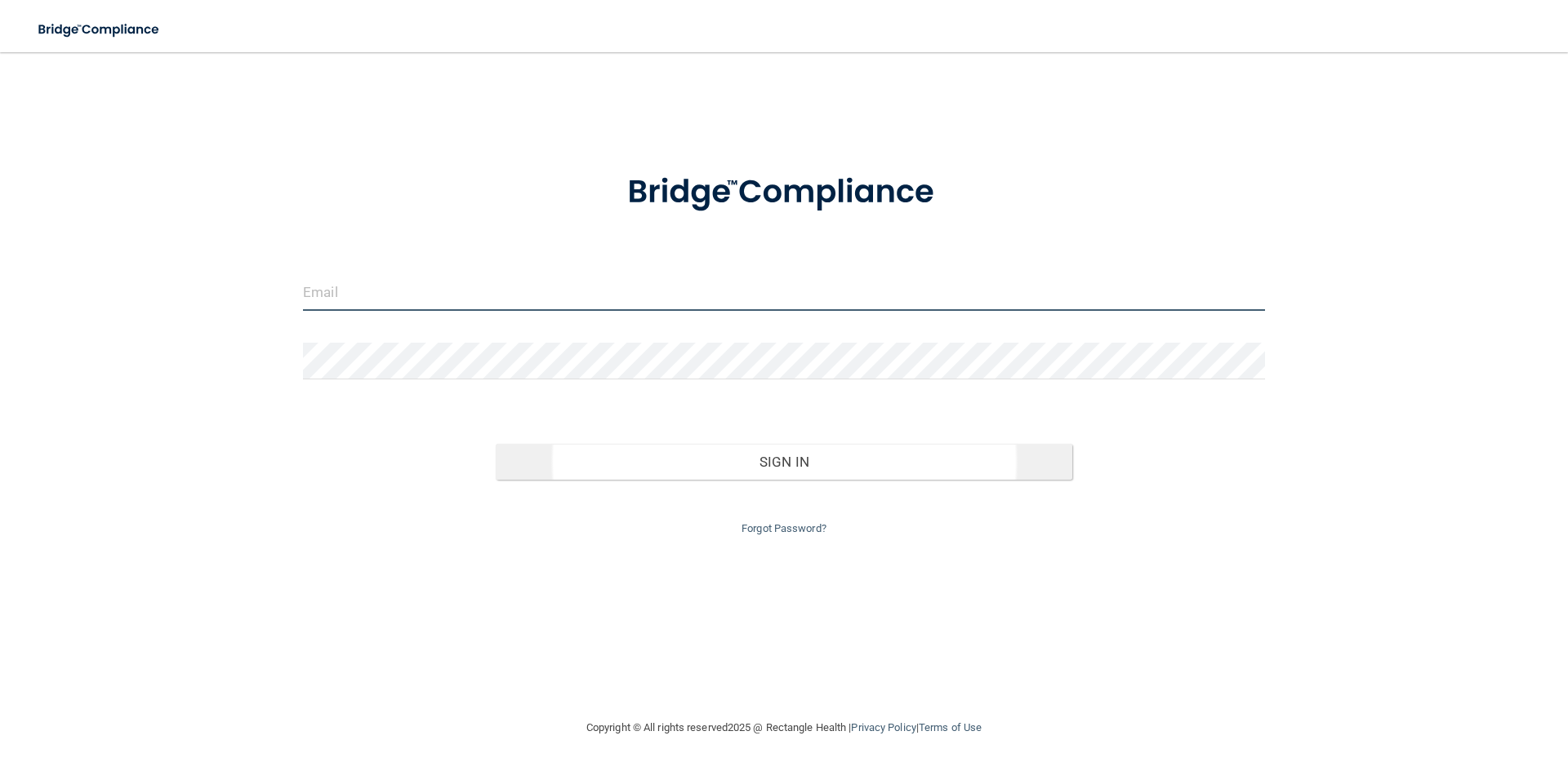
type input "[EMAIL_ADDRESS][DOMAIN_NAME]"
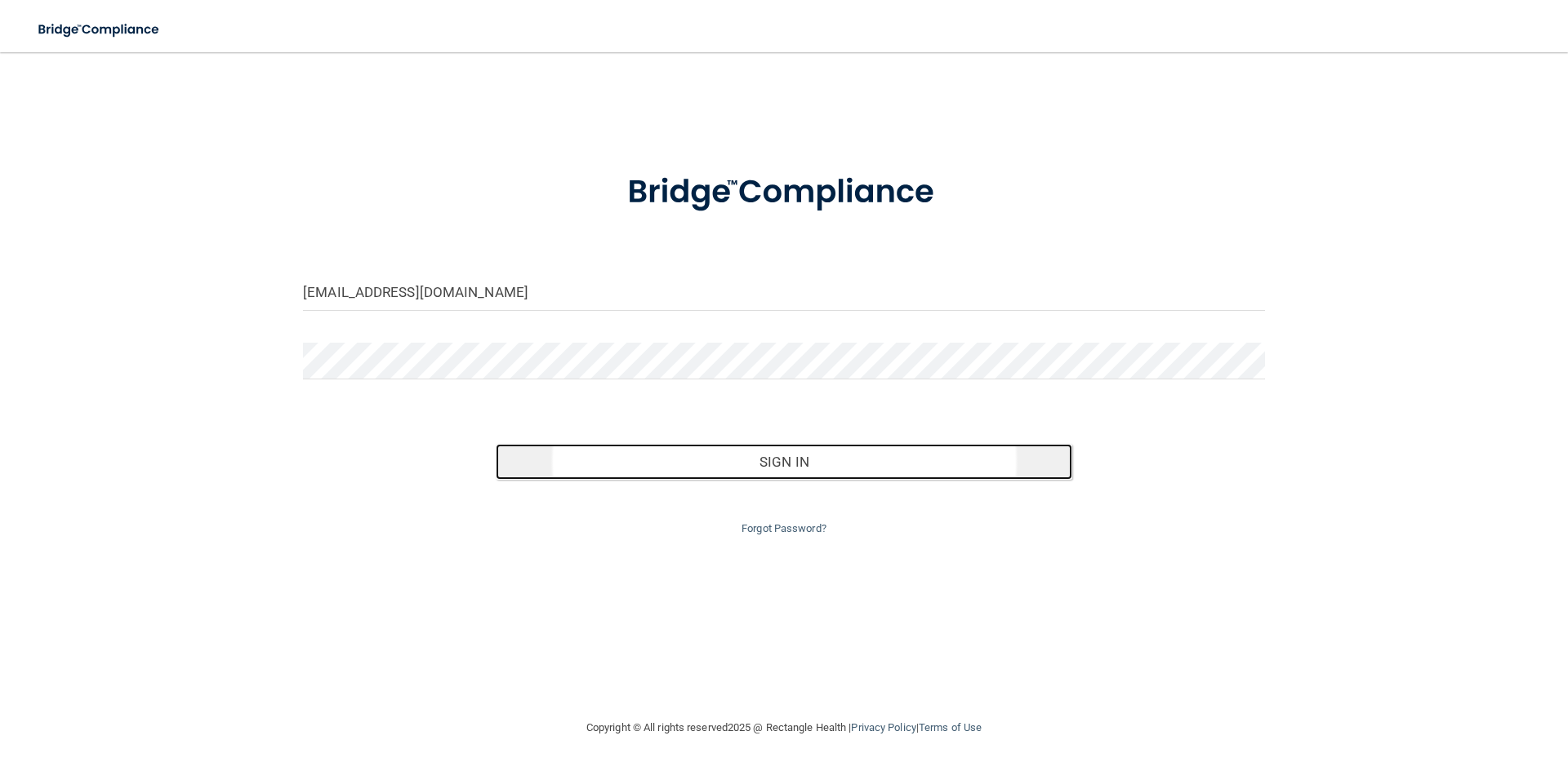
click at [786, 469] on button "Sign In" at bounding box center [784, 462] width 577 height 36
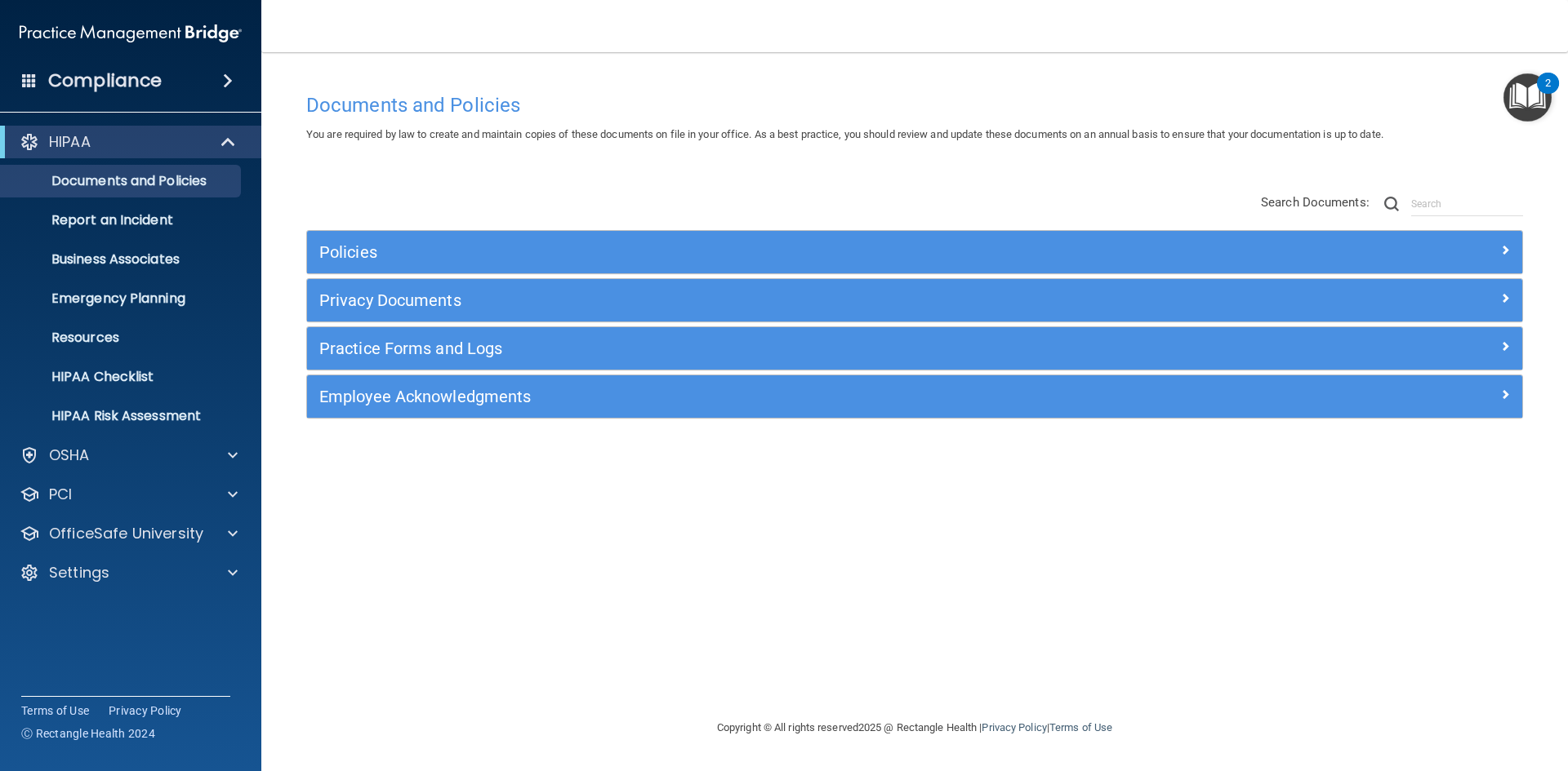
click at [223, 74] on span at bounding box center [228, 80] width 10 height 19
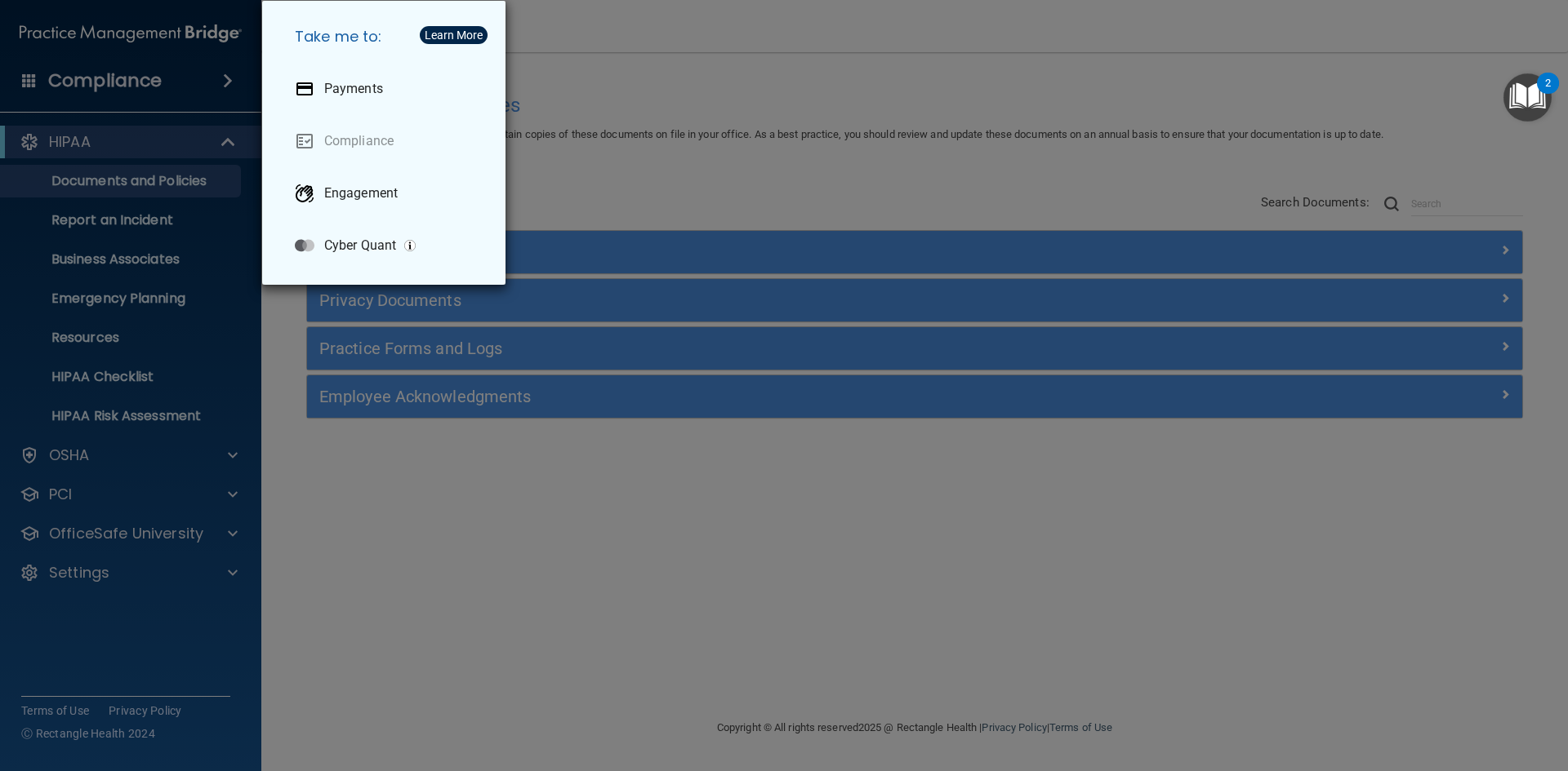
click at [751, 88] on div "Take me to: Payments Compliance Engagement Cyber Quant" at bounding box center [784, 386] width 1568 height 771
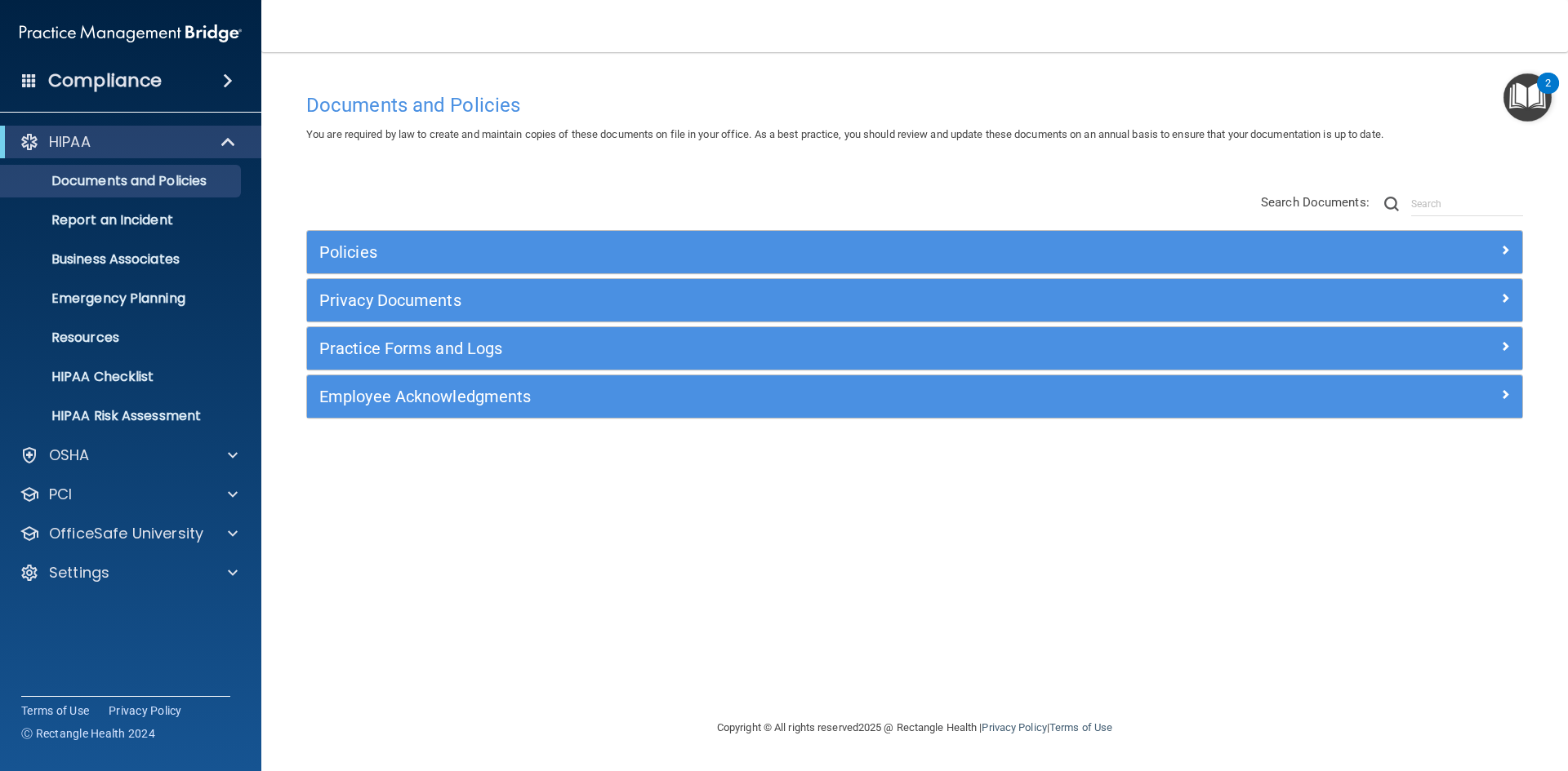
click at [1413, 236] on div "Policies" at bounding box center [915, 252] width 1215 height 43
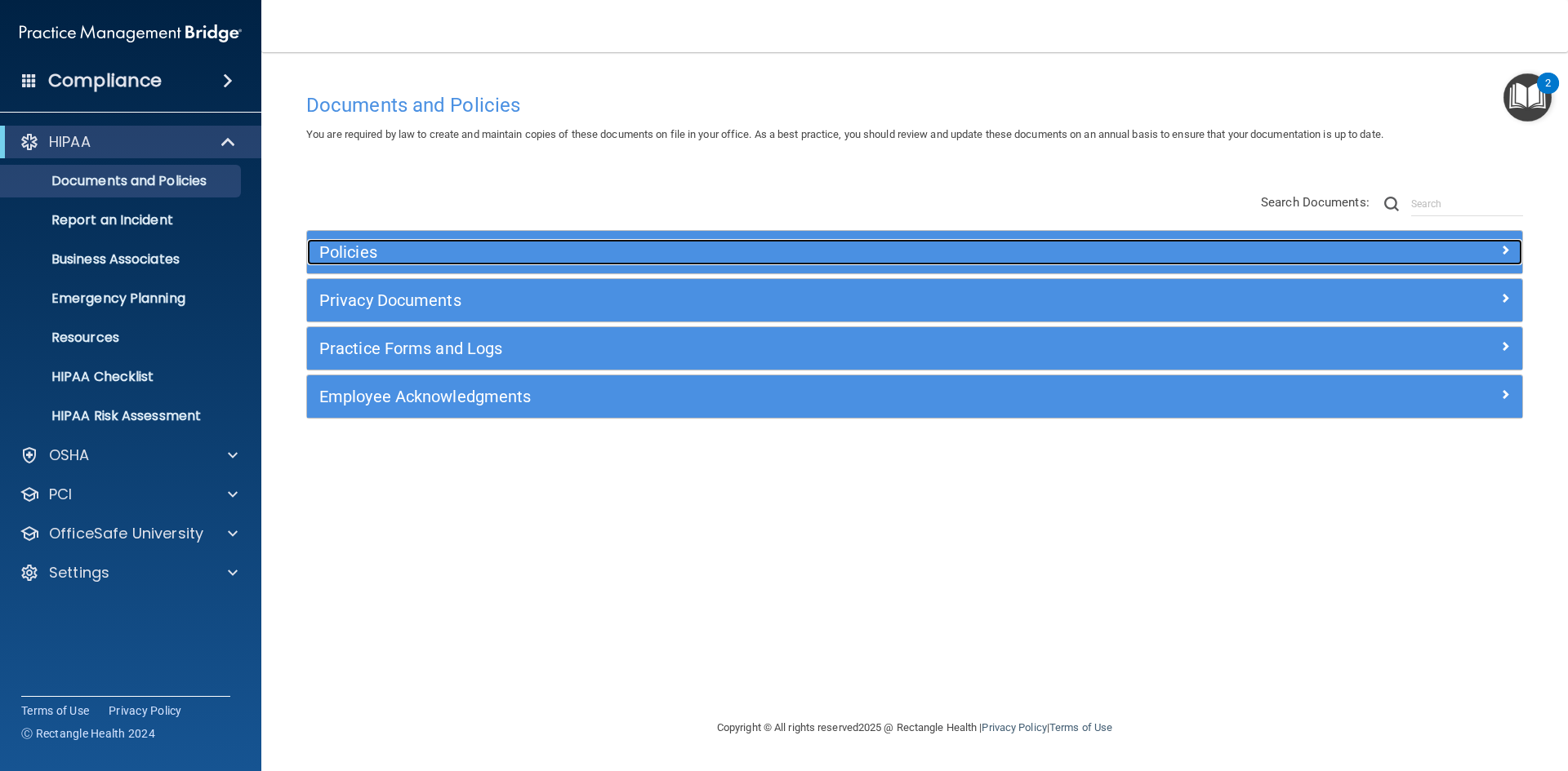
click at [1500, 249] on span at bounding box center [1505, 249] width 10 height 19
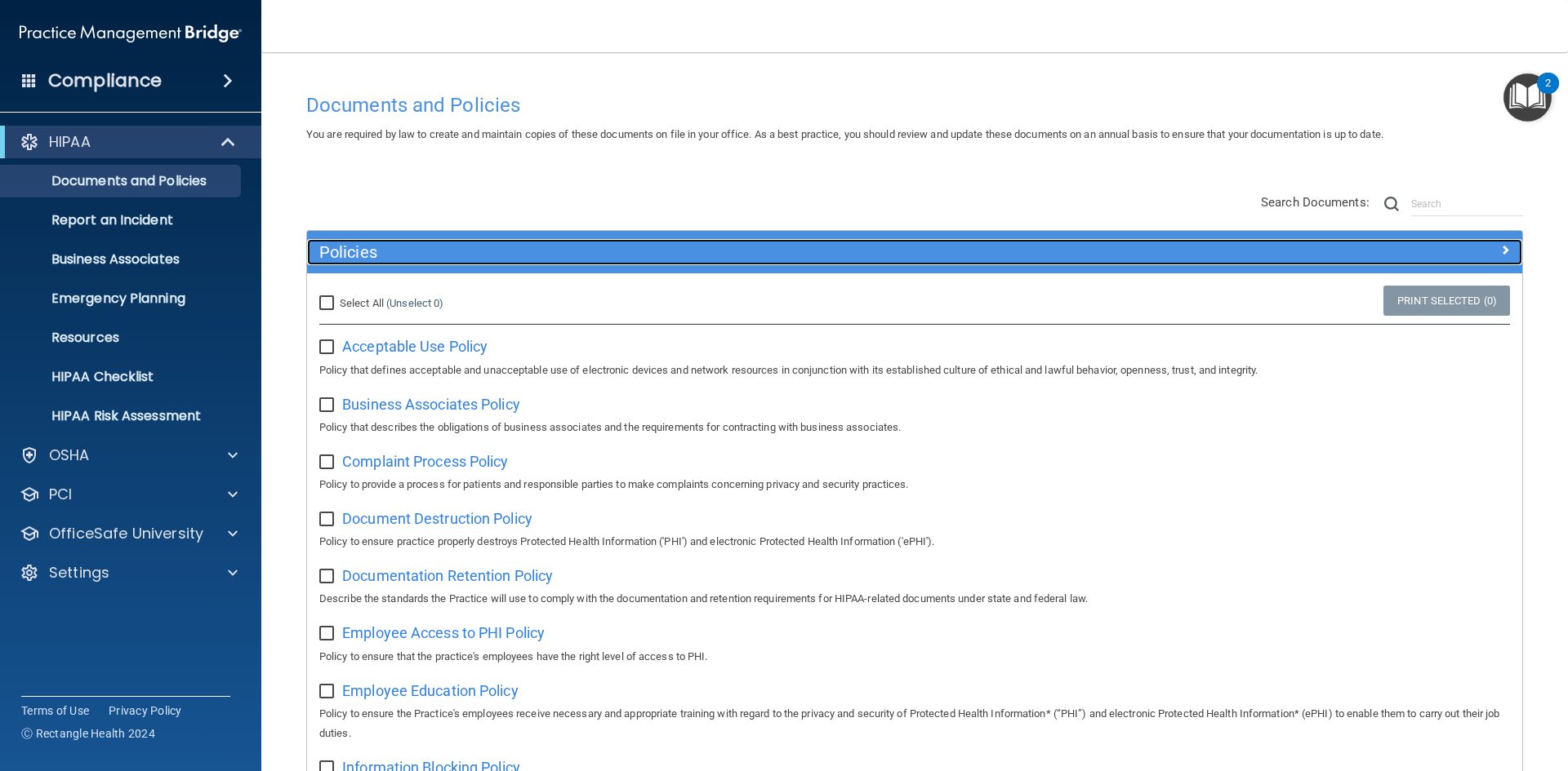
click at [1476, 258] on div at bounding box center [1370, 248] width 304 height 19
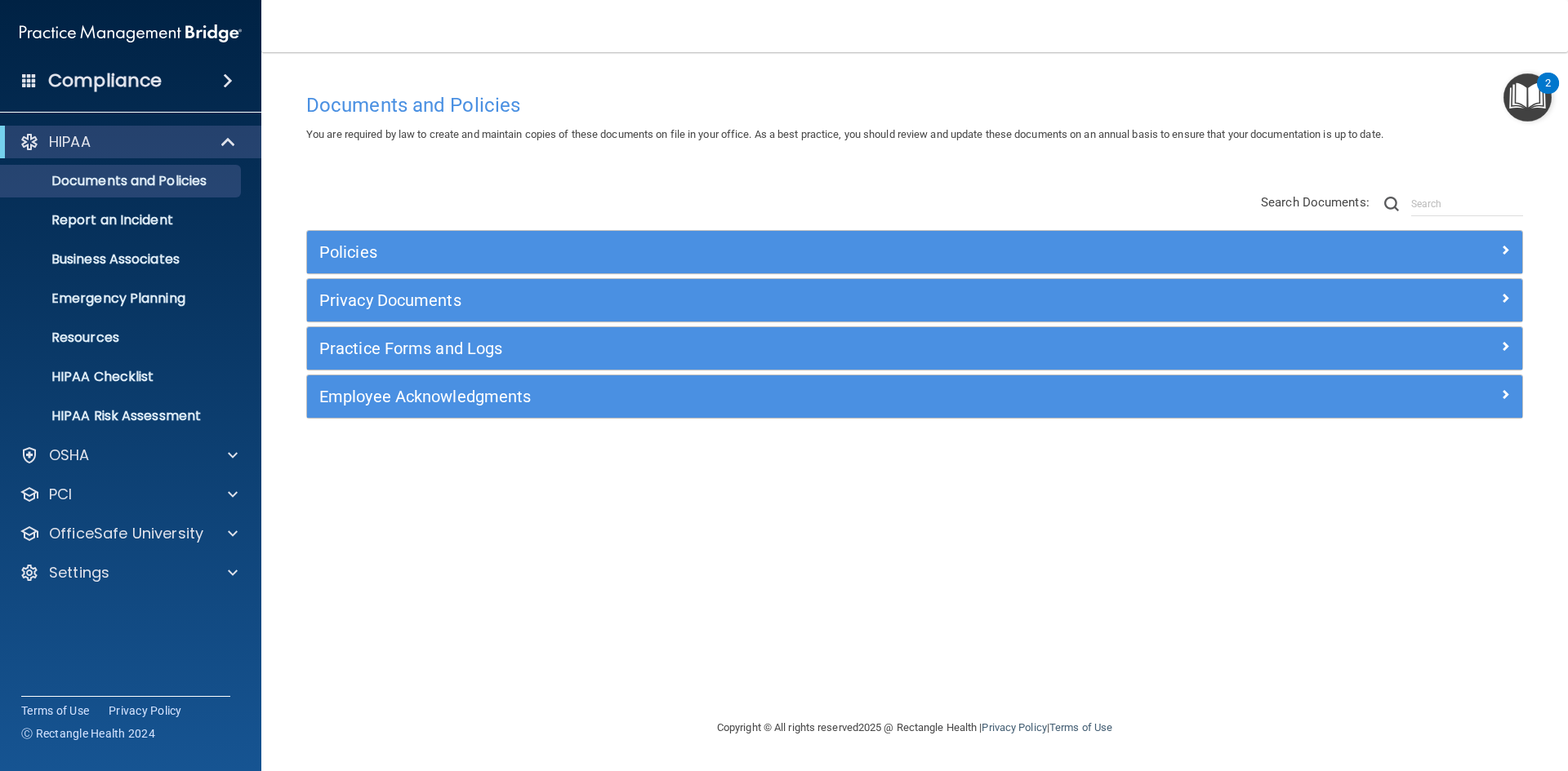
click at [174, 76] on div "Compliance" at bounding box center [131, 80] width 261 height 36
